Goal: Transaction & Acquisition: Purchase product/service

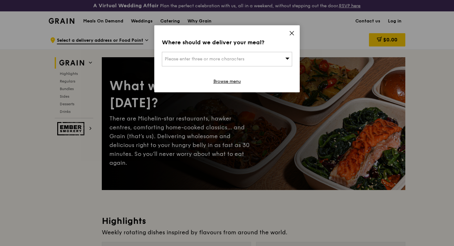
click at [271, 60] on div "Please enter three or more characters" at bounding box center [227, 59] width 130 height 15
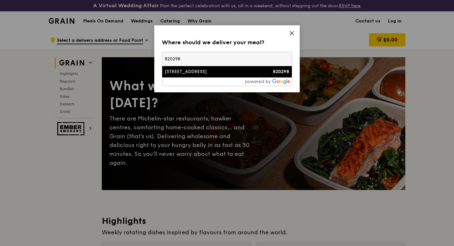
type input "820298"
click at [258, 75] on div "820298" at bounding box center [273, 72] width 31 height 6
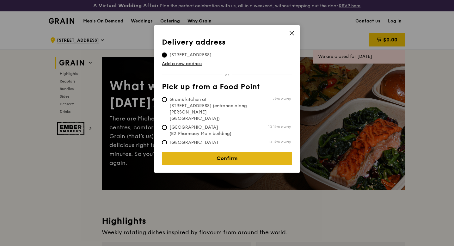
click at [218, 157] on link "Confirm" at bounding box center [227, 158] width 130 height 13
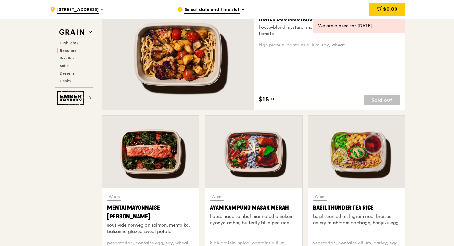
scroll to position [509, 0]
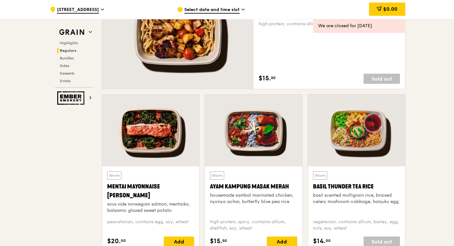
click at [259, 188] on div "Ayam Kampung Masak Merah" at bounding box center [253, 186] width 87 height 9
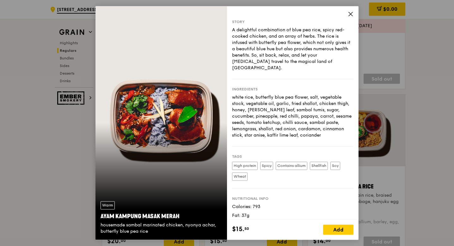
scroll to position [16, 0]
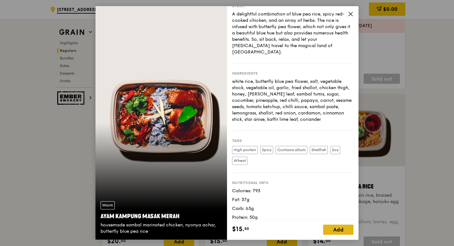
click at [335, 232] on div "Add" at bounding box center [338, 230] width 30 height 10
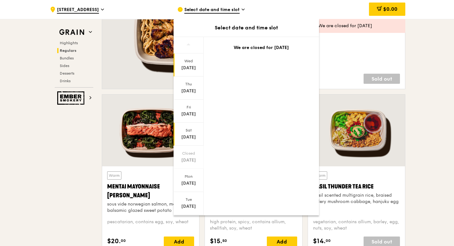
click at [192, 135] on div "[DATE]" at bounding box center [189, 137] width 28 height 6
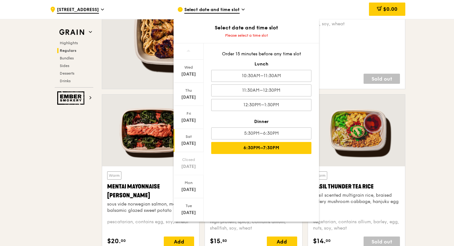
click at [250, 146] on div "6:30PM–7:30PM" at bounding box center [261, 148] width 100 height 12
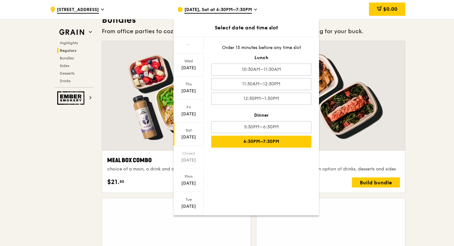
scroll to position [953, 0]
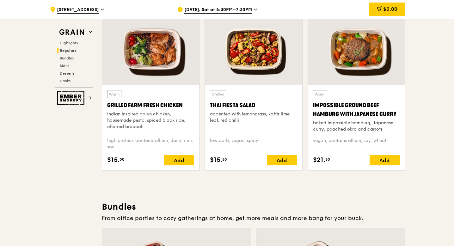
scroll to position [722, 0]
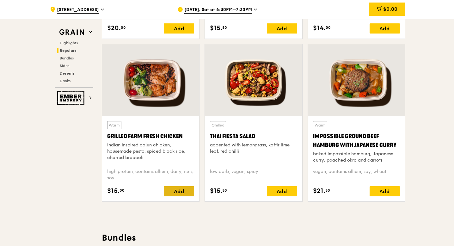
click at [182, 195] on div "Add" at bounding box center [179, 191] width 30 height 10
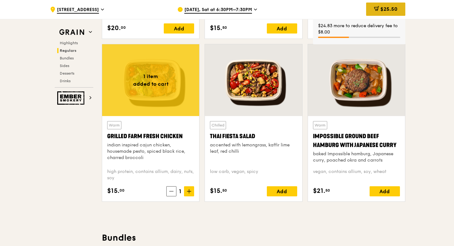
click at [387, 5] on div "$25.50" at bounding box center [385, 9] width 39 height 13
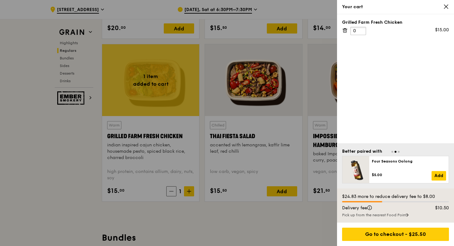
type input "0"
click at [359, 32] on input "0" at bounding box center [359, 31] width 16 height 8
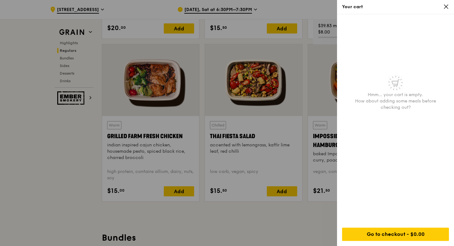
click at [299, 76] on div at bounding box center [227, 123] width 454 height 246
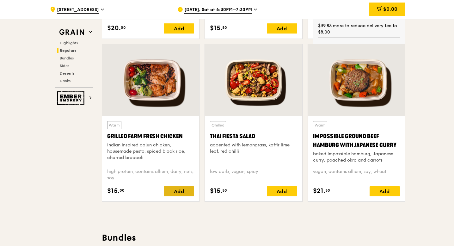
click at [170, 195] on div "Add" at bounding box center [179, 191] width 30 height 10
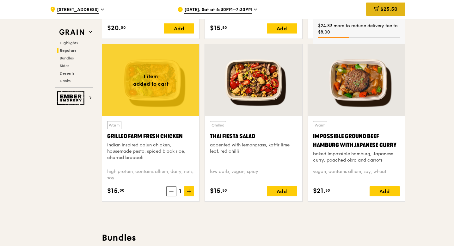
click at [382, 9] on span "$25.50" at bounding box center [389, 9] width 17 height 6
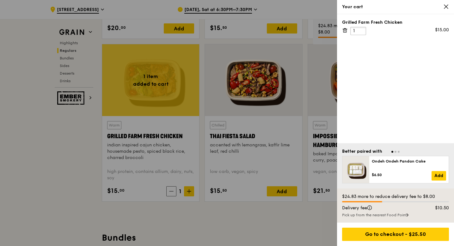
click at [364, 30] on input "1" at bounding box center [359, 31] width 16 height 8
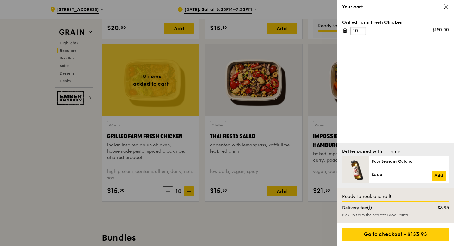
type input "10"
click at [368, 65] on div "Grilled Farm Fresh Chicken 10 $150.00" at bounding box center [395, 78] width 117 height 129
click at [447, 6] on icon at bounding box center [446, 7] width 4 height 4
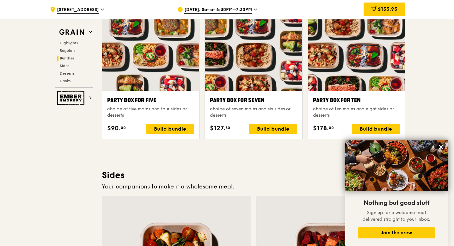
scroll to position [1286, 0]
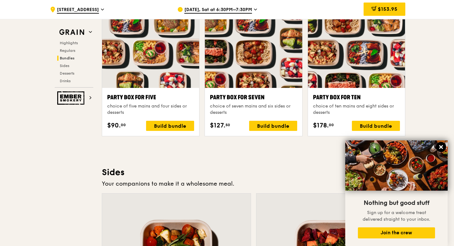
click at [443, 148] on icon at bounding box center [441, 147] width 6 height 6
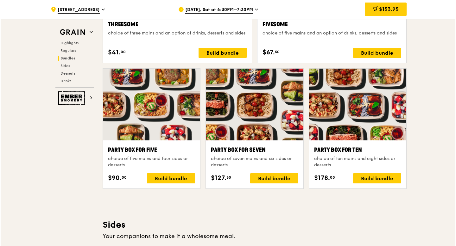
scroll to position [1230, 0]
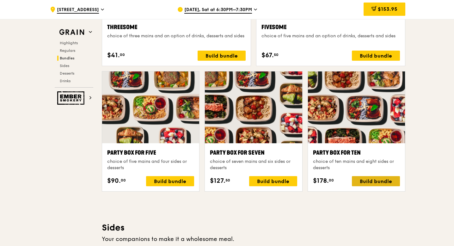
click at [390, 176] on div "Build bundle" at bounding box center [376, 181] width 48 height 10
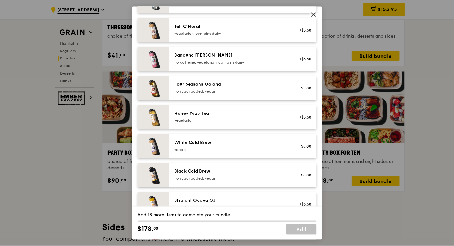
scroll to position [718, 0]
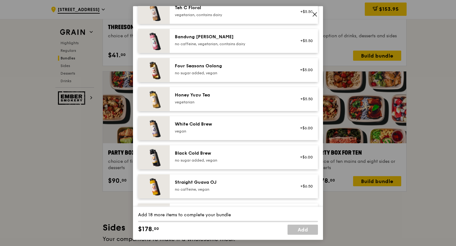
click at [313, 17] on span at bounding box center [315, 15] width 6 height 7
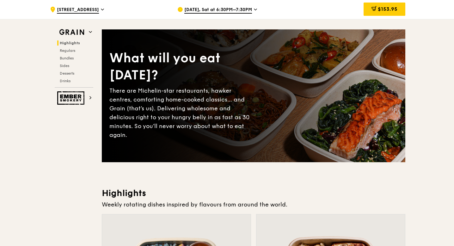
scroll to position [0, 0]
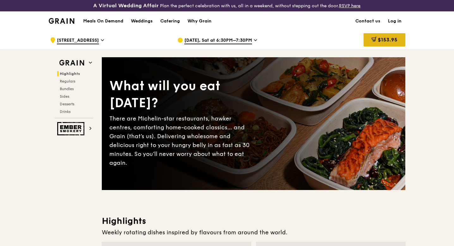
click at [388, 38] on span "$153.95" at bounding box center [388, 40] width 20 height 6
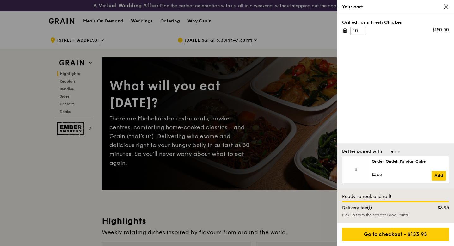
click at [448, 5] on icon at bounding box center [447, 7] width 6 height 6
